Goal: Transaction & Acquisition: Purchase product/service

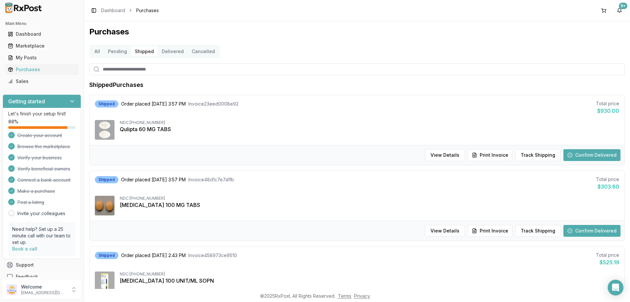
click at [167, 50] on button "Delivered" at bounding box center [173, 51] width 30 height 10
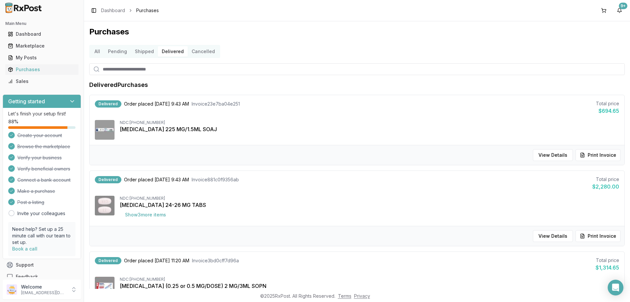
click at [117, 51] on button "Pending" at bounding box center [117, 51] width 27 height 10
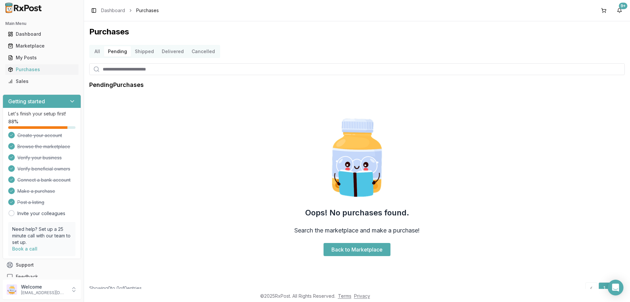
click at [150, 53] on button "Shipped" at bounding box center [144, 51] width 27 height 10
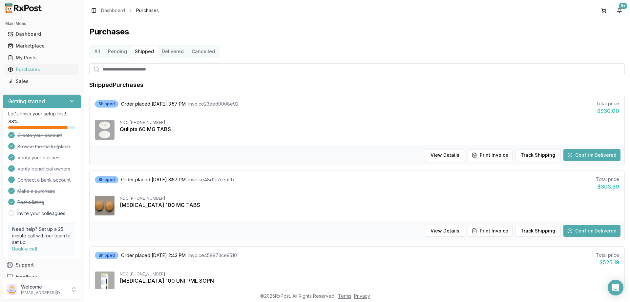
click at [123, 55] on button "Pending" at bounding box center [117, 51] width 27 height 10
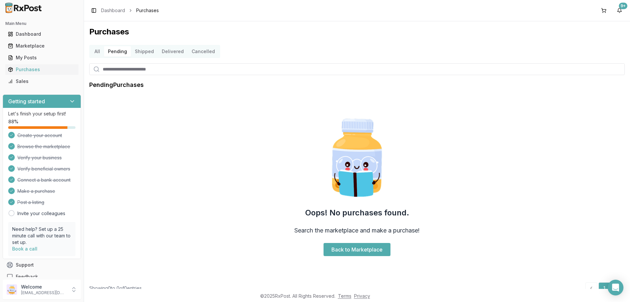
click at [98, 52] on button "All" at bounding box center [97, 51] width 13 height 10
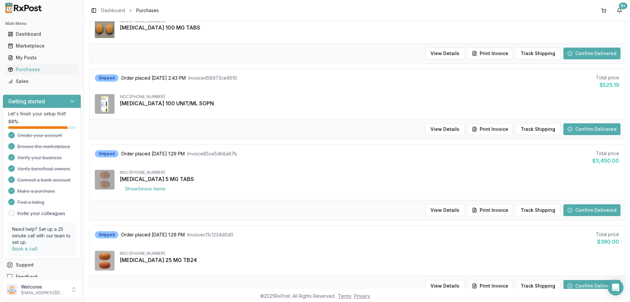
scroll to position [612, 0]
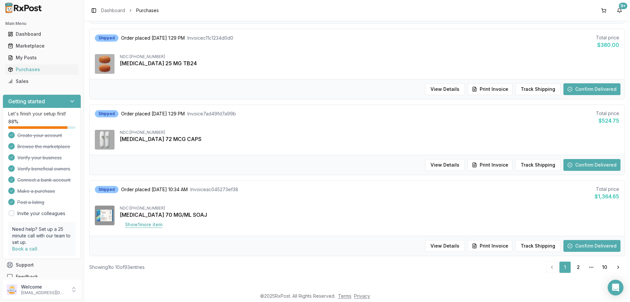
click at [149, 223] on button "Show 1 more item" at bounding box center [144, 225] width 48 height 12
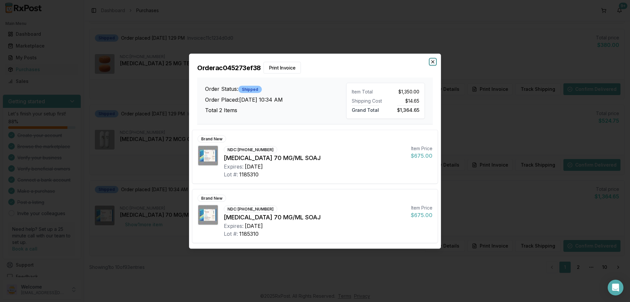
click at [433, 60] on icon "button" at bounding box center [432, 61] width 5 height 5
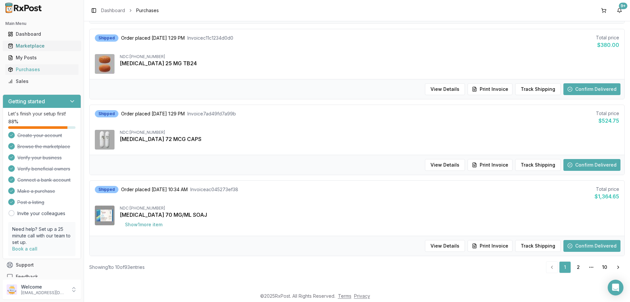
click at [32, 43] on div "Marketplace" at bounding box center [42, 46] width 68 height 7
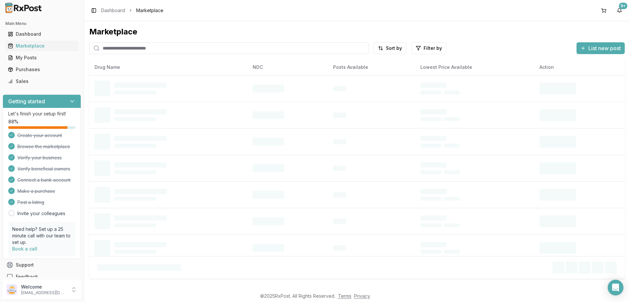
click at [119, 49] on input "search" at bounding box center [228, 48] width 279 height 12
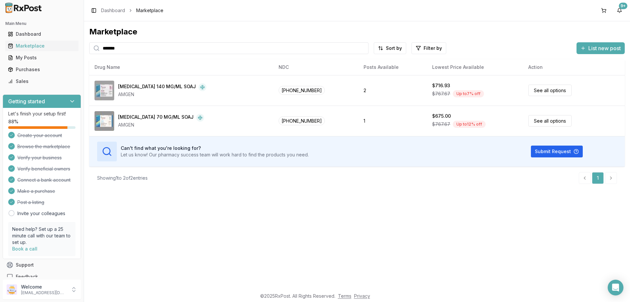
type input "*******"
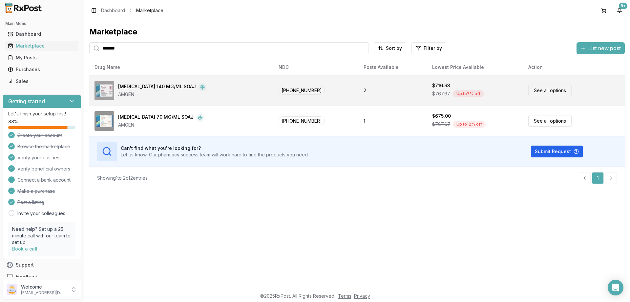
drag, startPoint x: 549, startPoint y: 91, endPoint x: 570, endPoint y: 88, distance: 20.9
click at [549, 89] on link "See all options" at bounding box center [549, 90] width 43 height 11
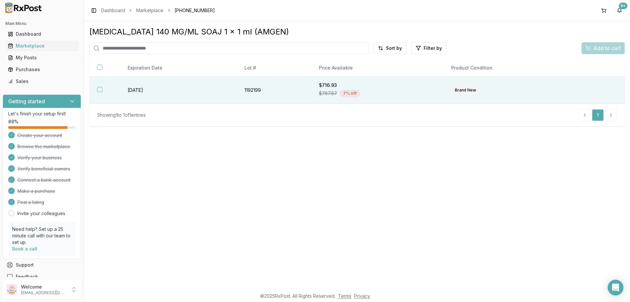
click at [99, 91] on button "button" at bounding box center [99, 89] width 5 height 5
click at [604, 48] on span "Add to cart" at bounding box center [607, 48] width 28 height 8
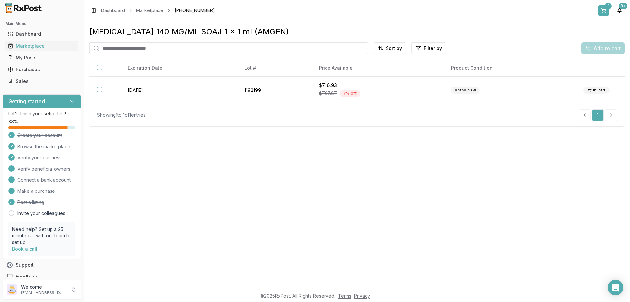
click at [605, 6] on div "1" at bounding box center [608, 6] width 7 height 7
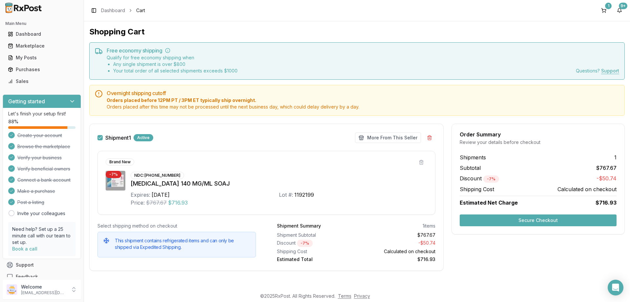
scroll to position [1, 0]
click at [382, 133] on button "More From This Seller" at bounding box center [388, 137] width 66 height 10
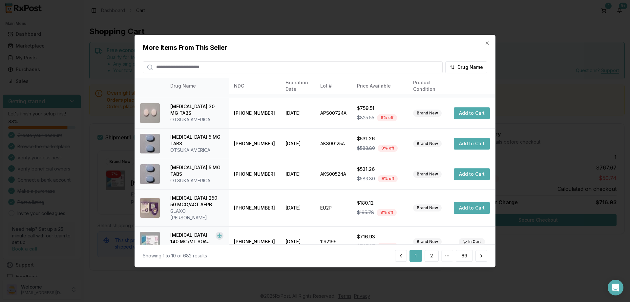
scroll to position [154, 0]
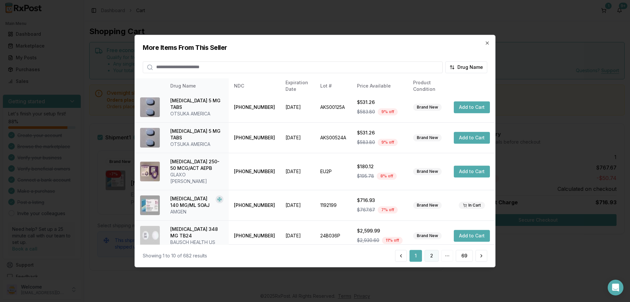
click at [434, 260] on button "2" at bounding box center [431, 256] width 14 height 12
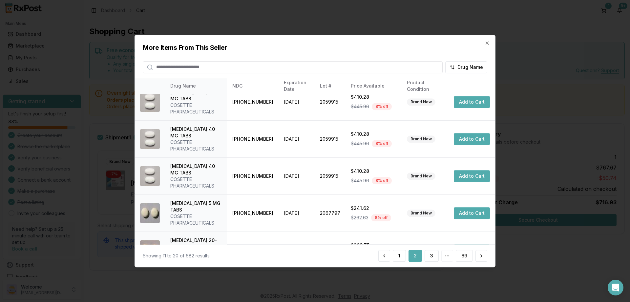
scroll to position [168, 0]
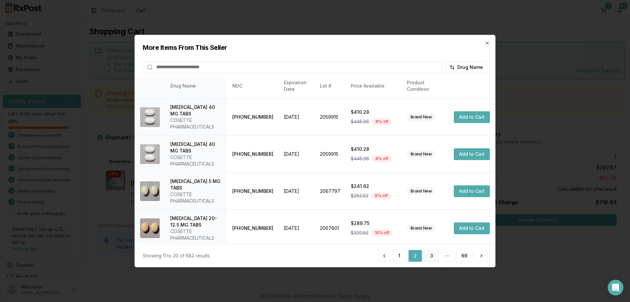
click at [430, 254] on button "3" at bounding box center [431, 256] width 14 height 12
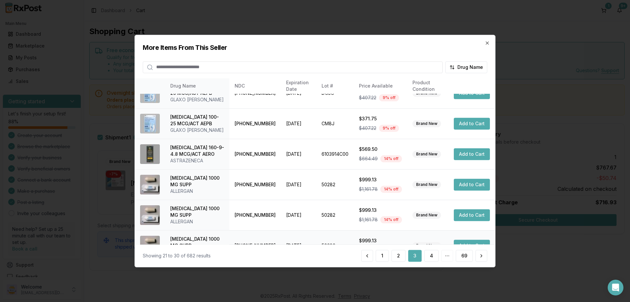
scroll to position [174, 0]
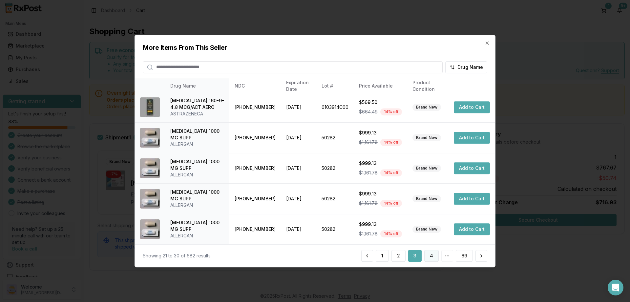
click at [437, 255] on button "4" at bounding box center [431, 256] width 14 height 12
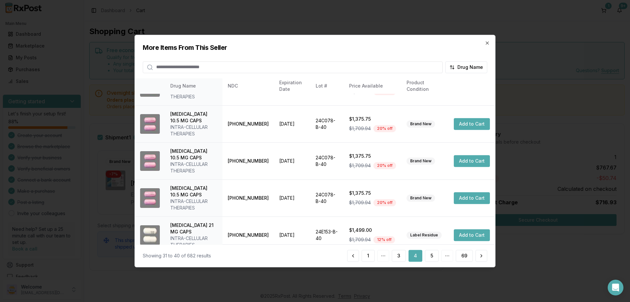
scroll to position [207, 0]
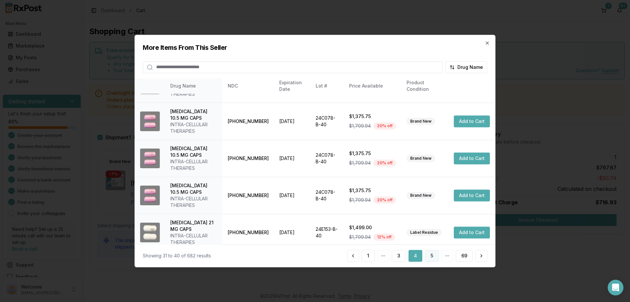
click at [431, 256] on button "5" at bounding box center [432, 256] width 14 height 12
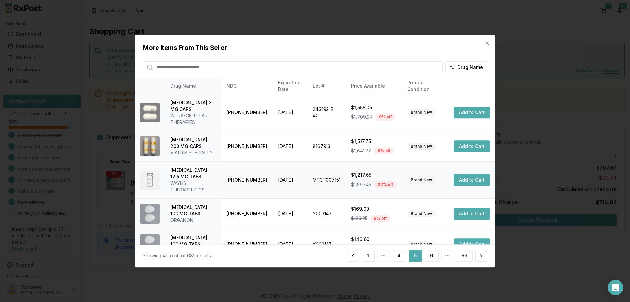
scroll to position [154, 0]
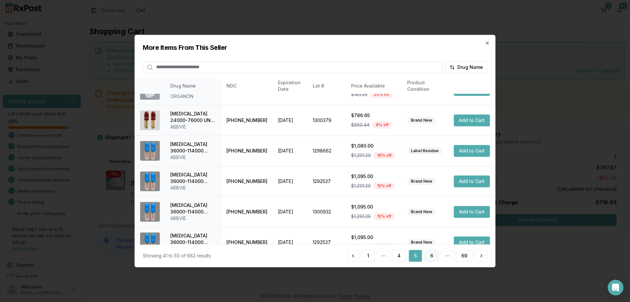
click at [429, 253] on button "6" at bounding box center [431, 256] width 14 height 12
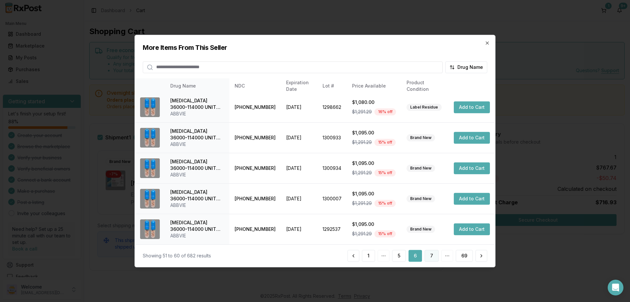
click at [429, 254] on button "7" at bounding box center [431, 256] width 14 height 12
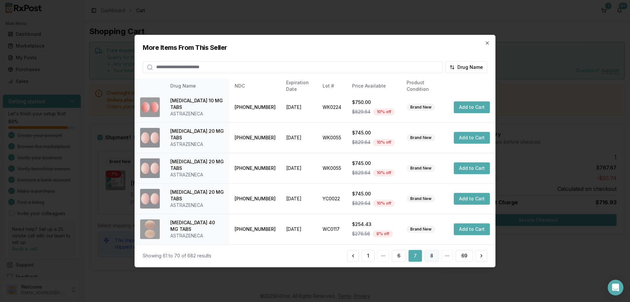
click at [432, 254] on button "8" at bounding box center [431, 256] width 14 height 12
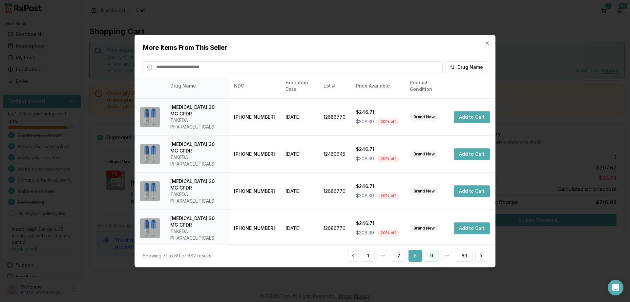
click at [430, 255] on button "9" at bounding box center [431, 256] width 14 height 12
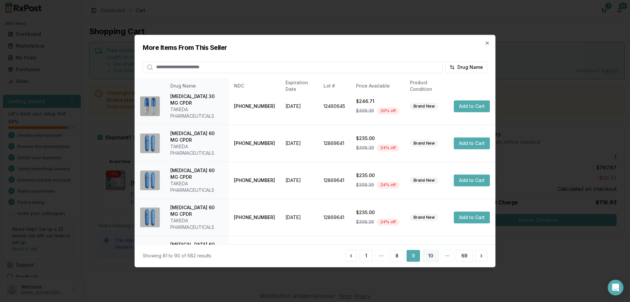
click at [427, 254] on button "10" at bounding box center [430, 256] width 16 height 12
click at [433, 256] on button "11" at bounding box center [430, 256] width 15 height 12
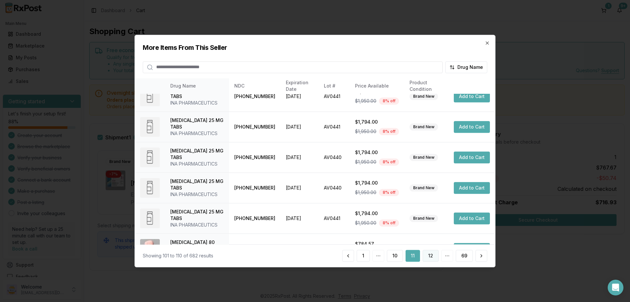
click at [431, 256] on button "12" at bounding box center [430, 256] width 16 height 12
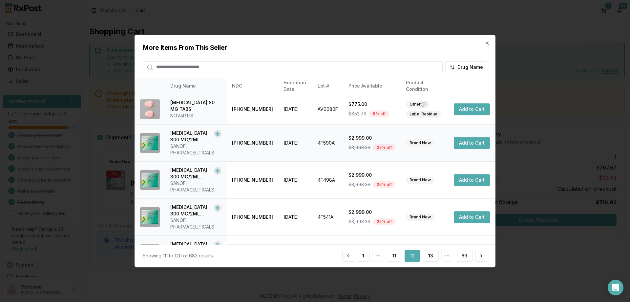
scroll to position [213, 0]
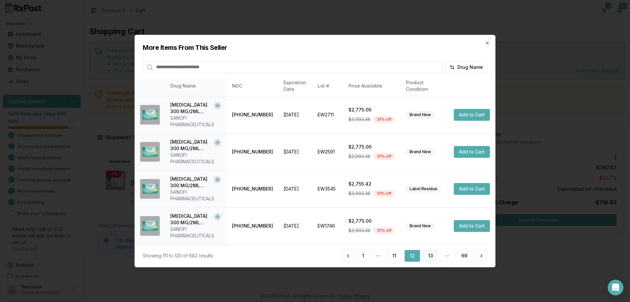
click at [428, 254] on button "13" at bounding box center [430, 256] width 16 height 12
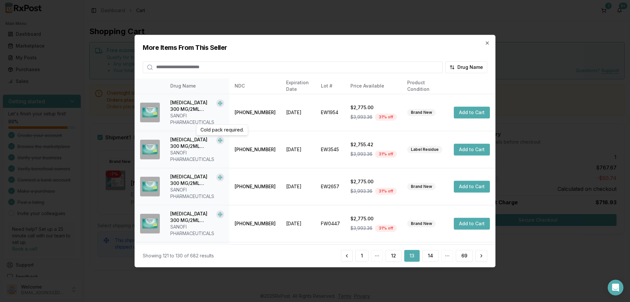
scroll to position [200, 0]
